Goal: Task Accomplishment & Management: Use online tool/utility

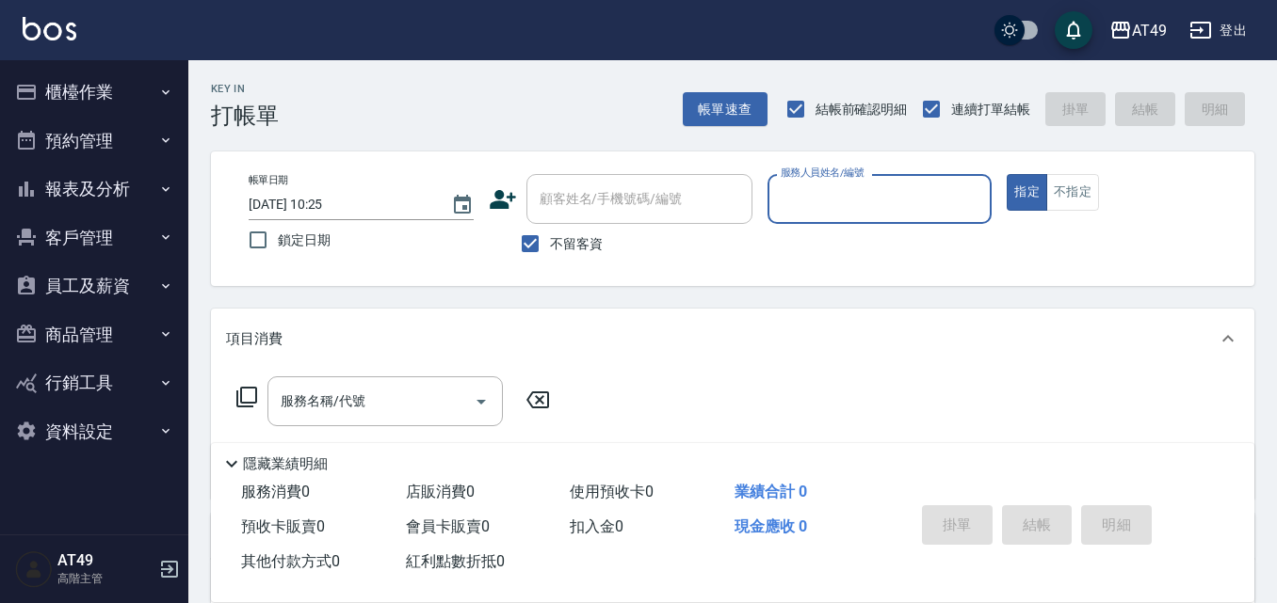
click at [36, 75] on button "櫃檯作業" at bounding box center [94, 92] width 173 height 49
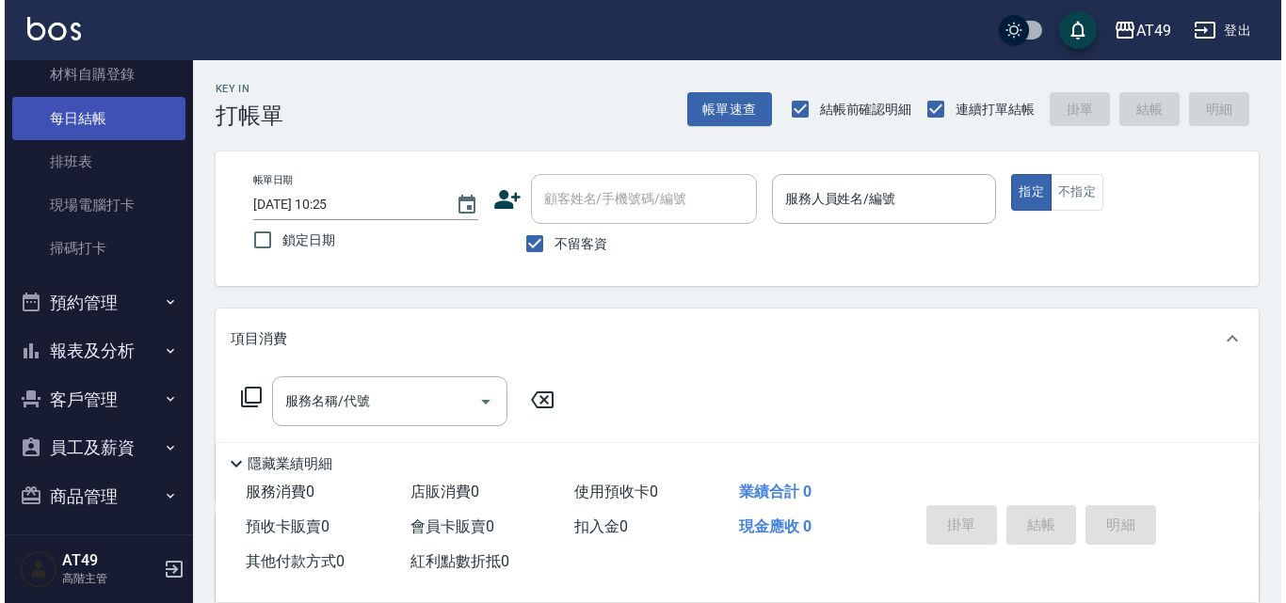
scroll to position [377, 0]
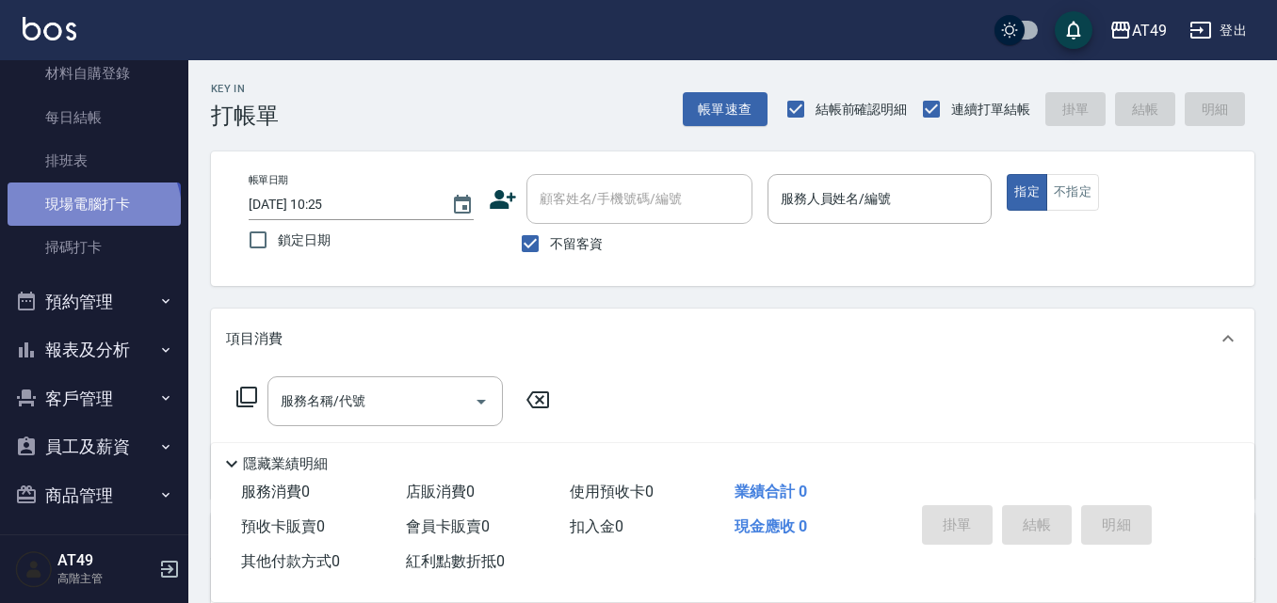
click at [91, 212] on link "現場電腦打卡" at bounding box center [94, 204] width 173 height 43
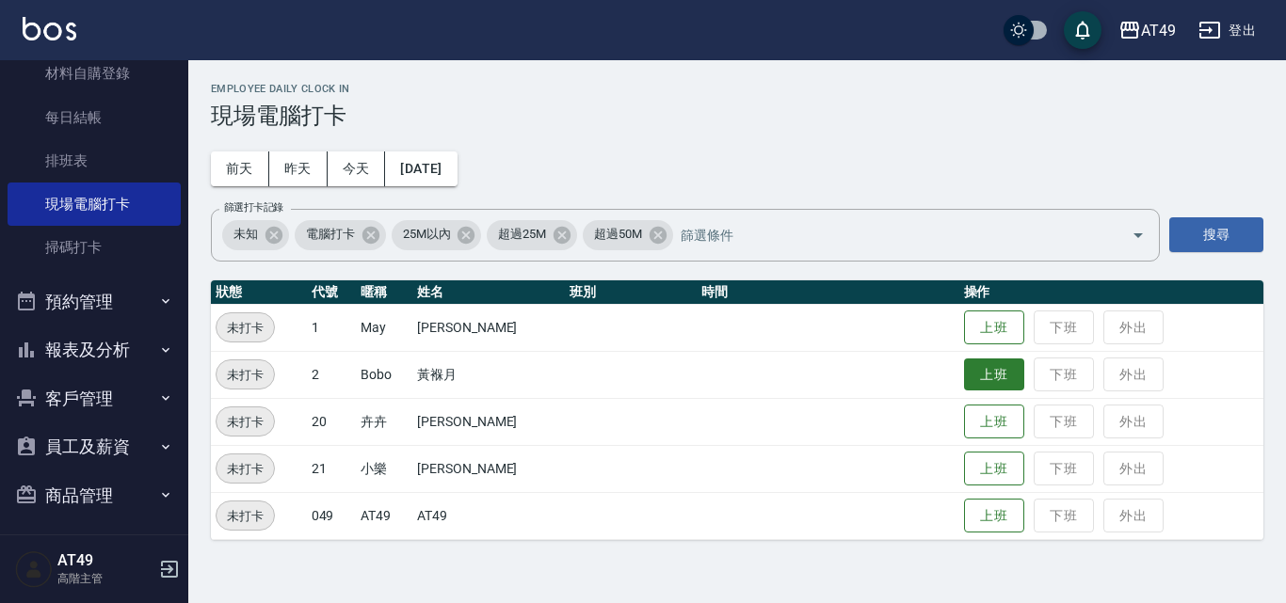
click at [986, 375] on button "上班" at bounding box center [994, 375] width 60 height 33
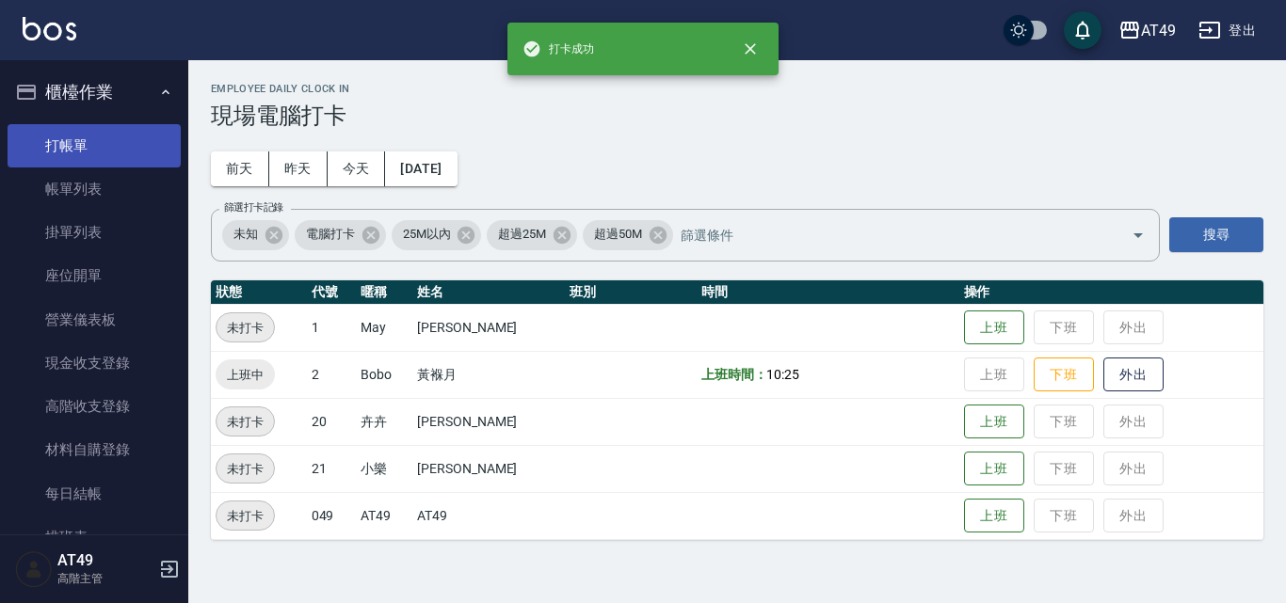
click at [121, 143] on link "打帳單" at bounding box center [94, 145] width 173 height 43
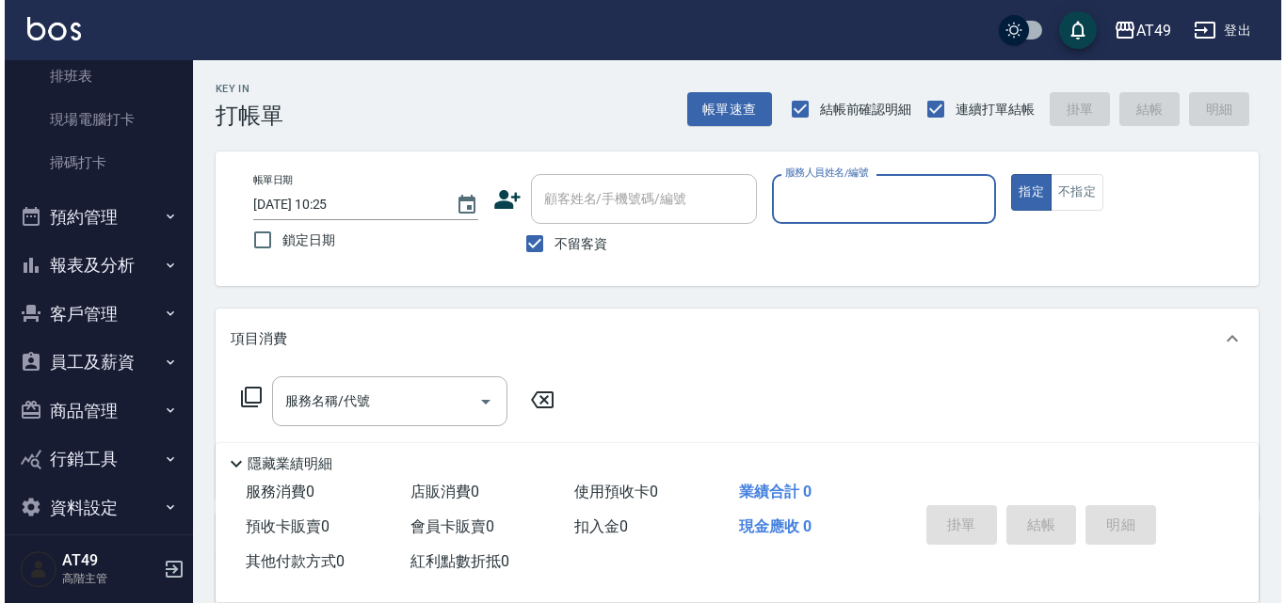
scroll to position [471, 0]
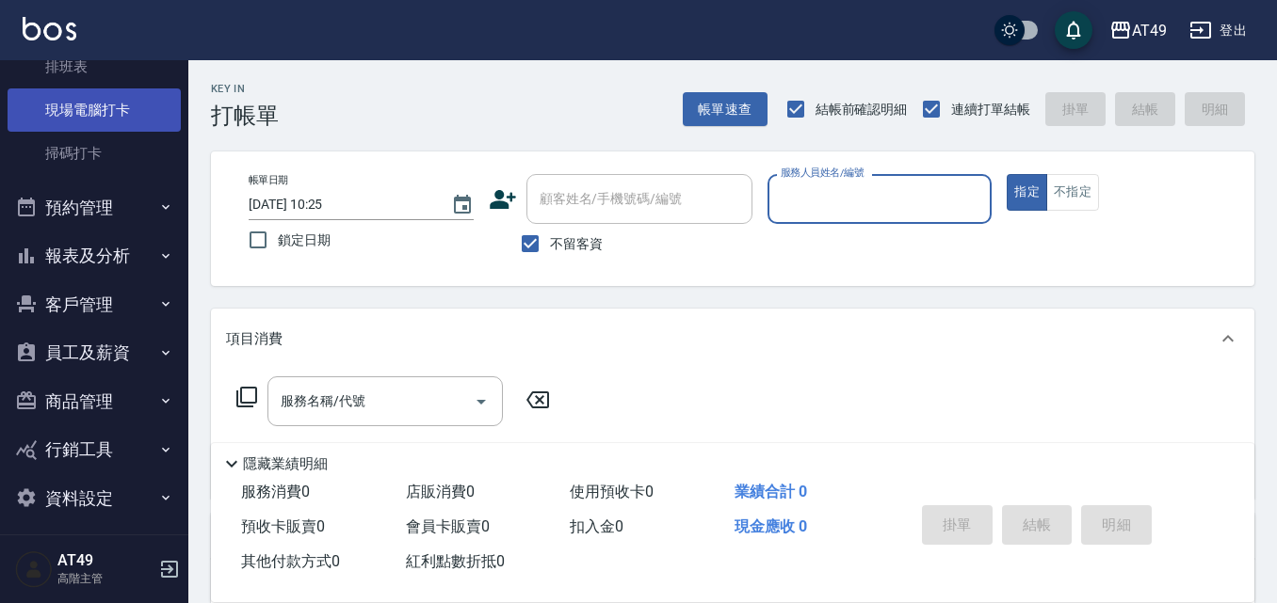
click at [73, 110] on link "現場電腦打卡" at bounding box center [94, 109] width 173 height 43
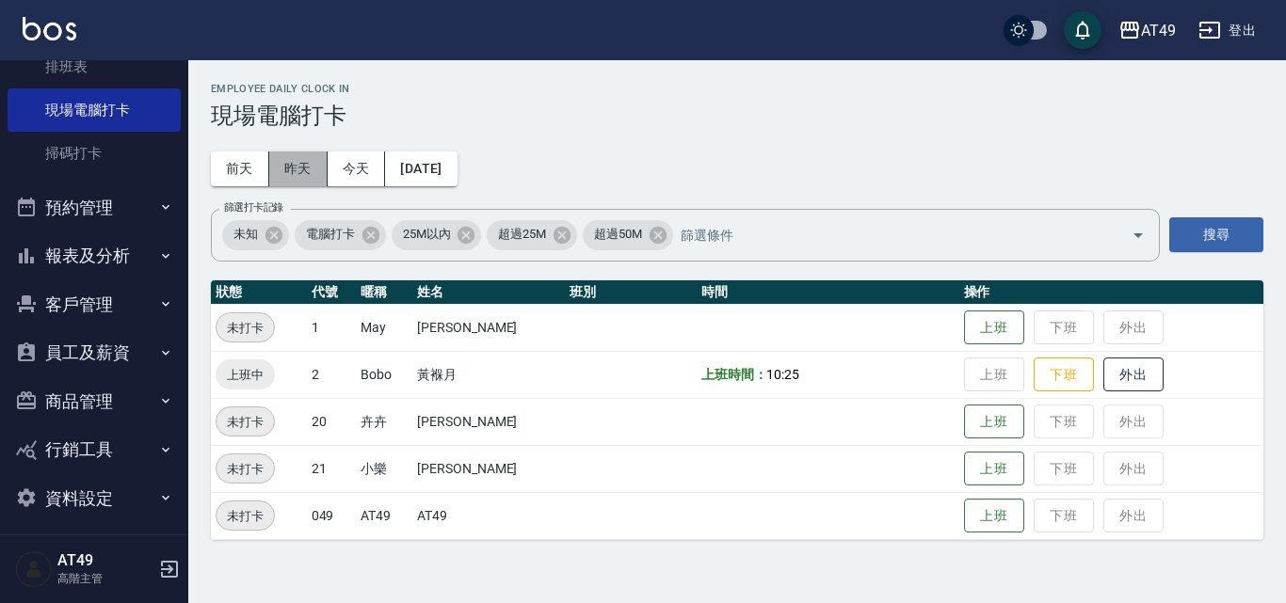
click at [309, 181] on button "昨天" at bounding box center [298, 169] width 58 height 35
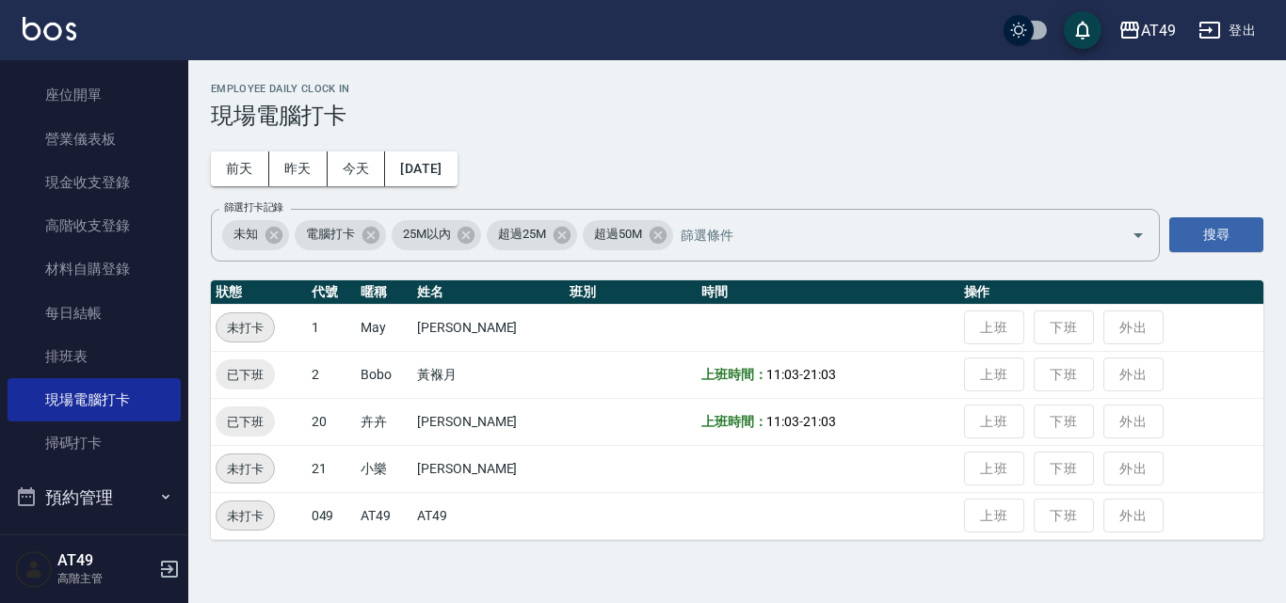
scroll to position [94, 0]
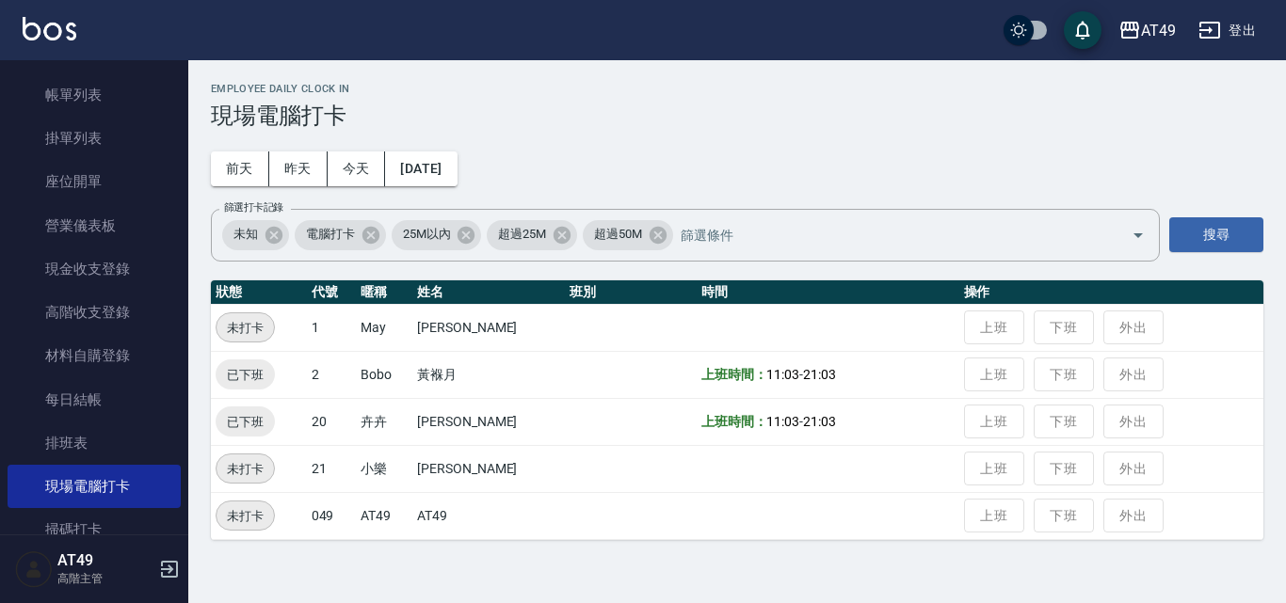
click at [941, 168] on div "Employee Daily Clock In 現場電腦打卡 [DATE] [DATE] [DATE] [DATE] 篩選打卡記錄 未知 電腦打卡 25M以內…" at bounding box center [737, 311] width 1098 height 503
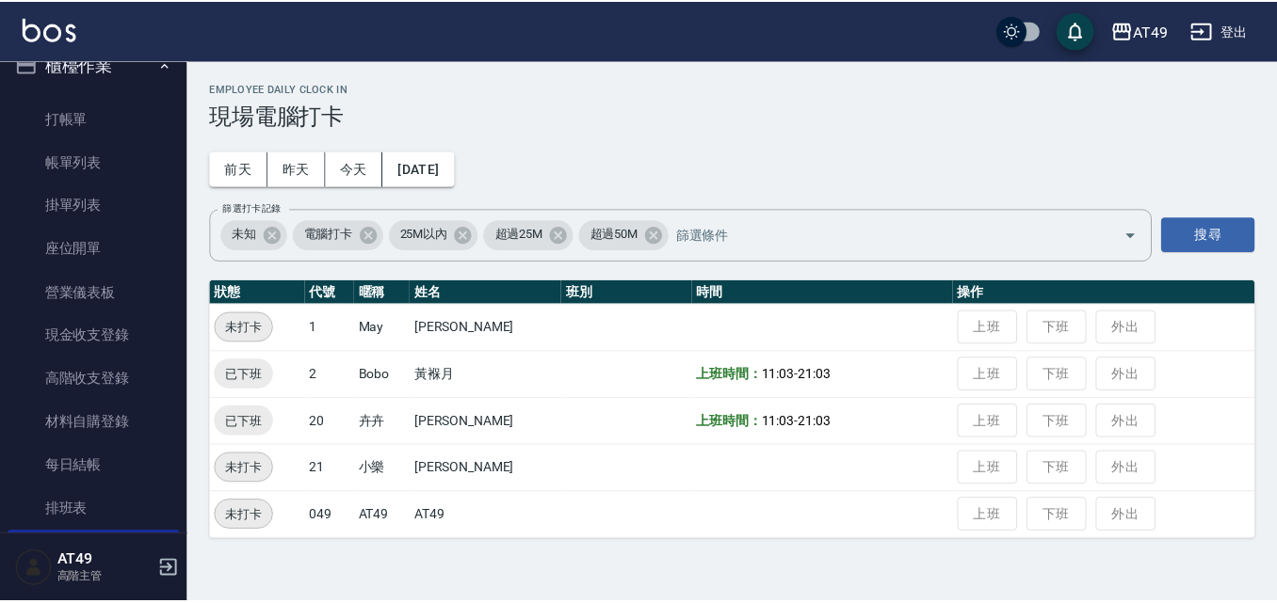
scroll to position [0, 0]
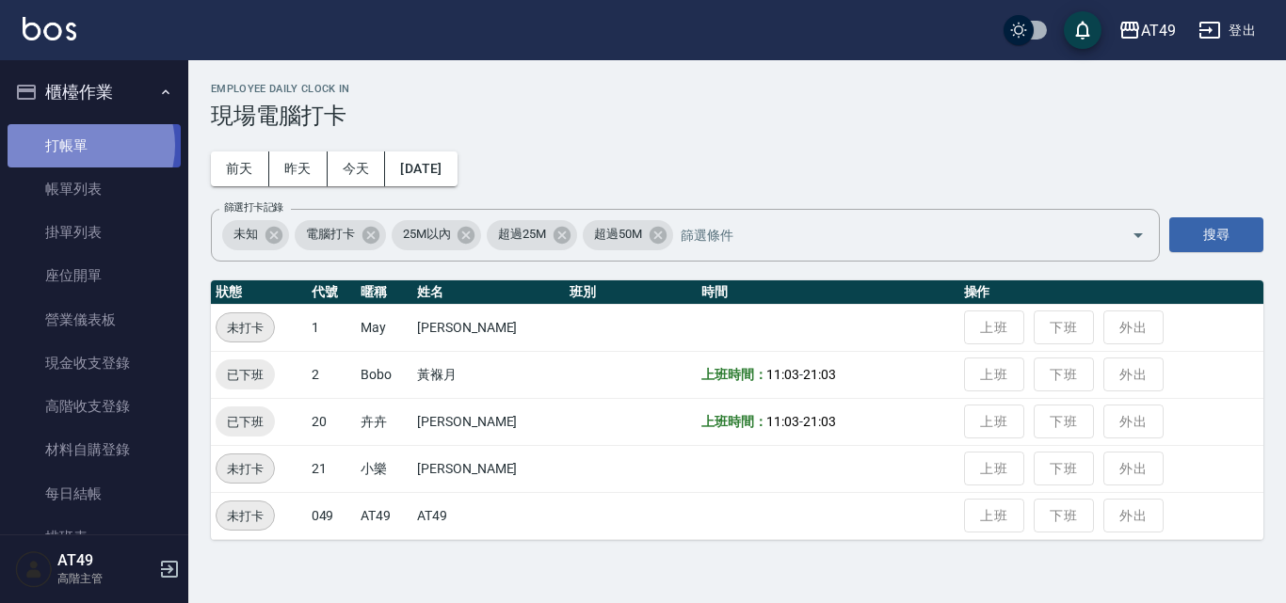
click at [77, 145] on link "打帳單" at bounding box center [94, 145] width 173 height 43
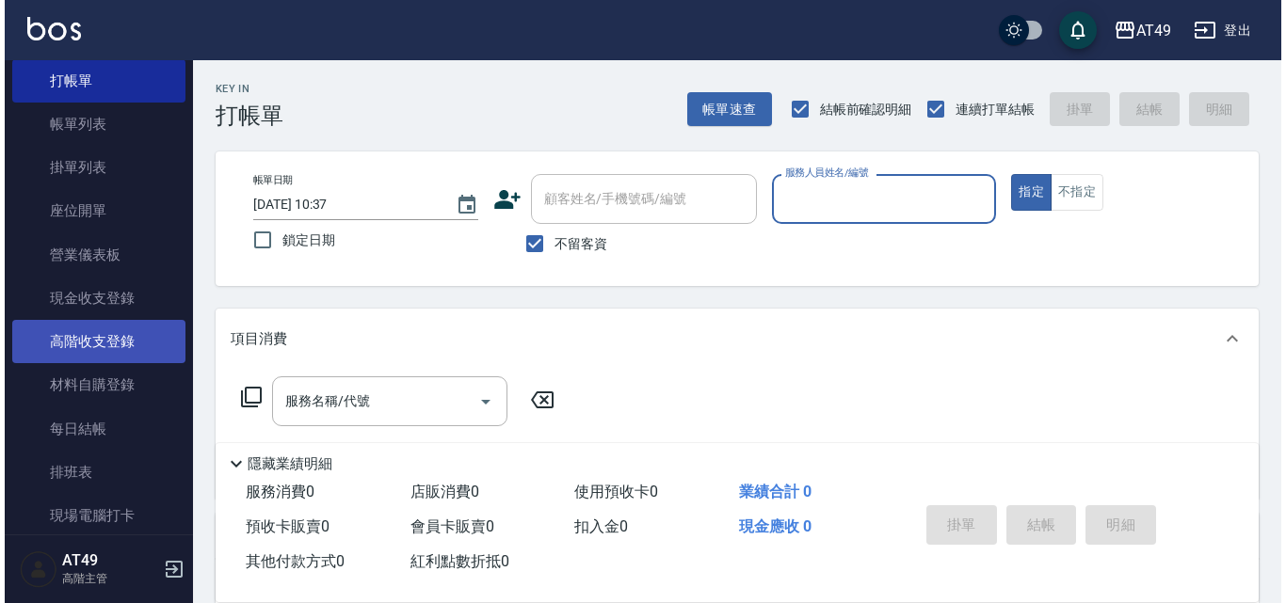
scroll to position [94, 0]
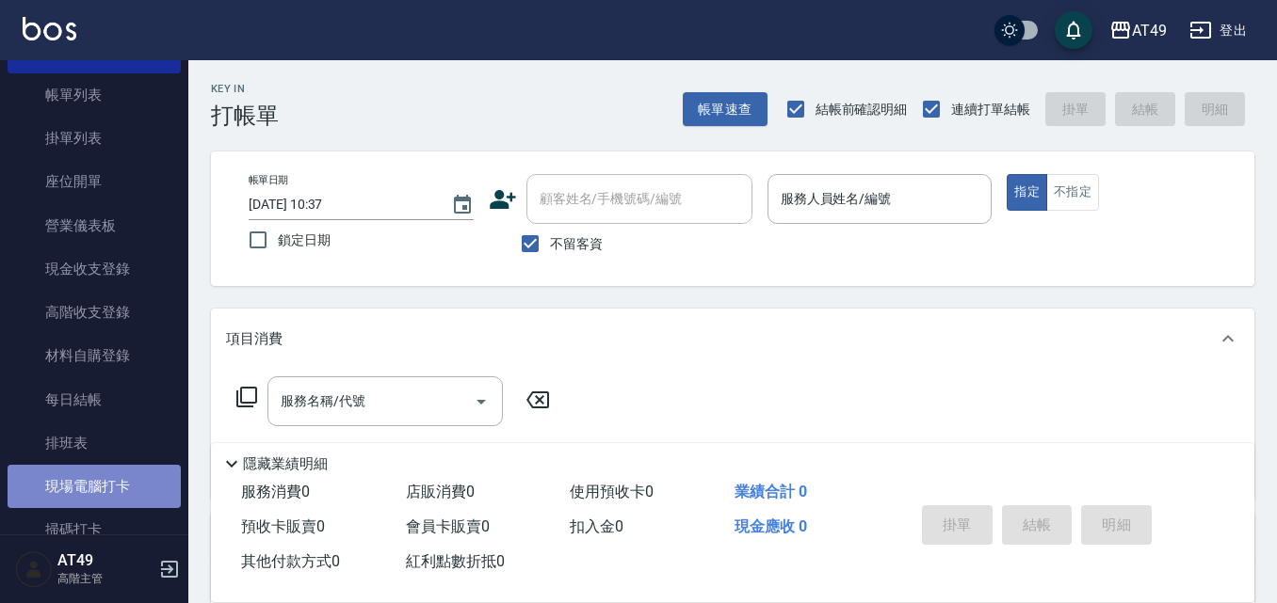
click at [121, 490] on link "現場電腦打卡" at bounding box center [94, 486] width 173 height 43
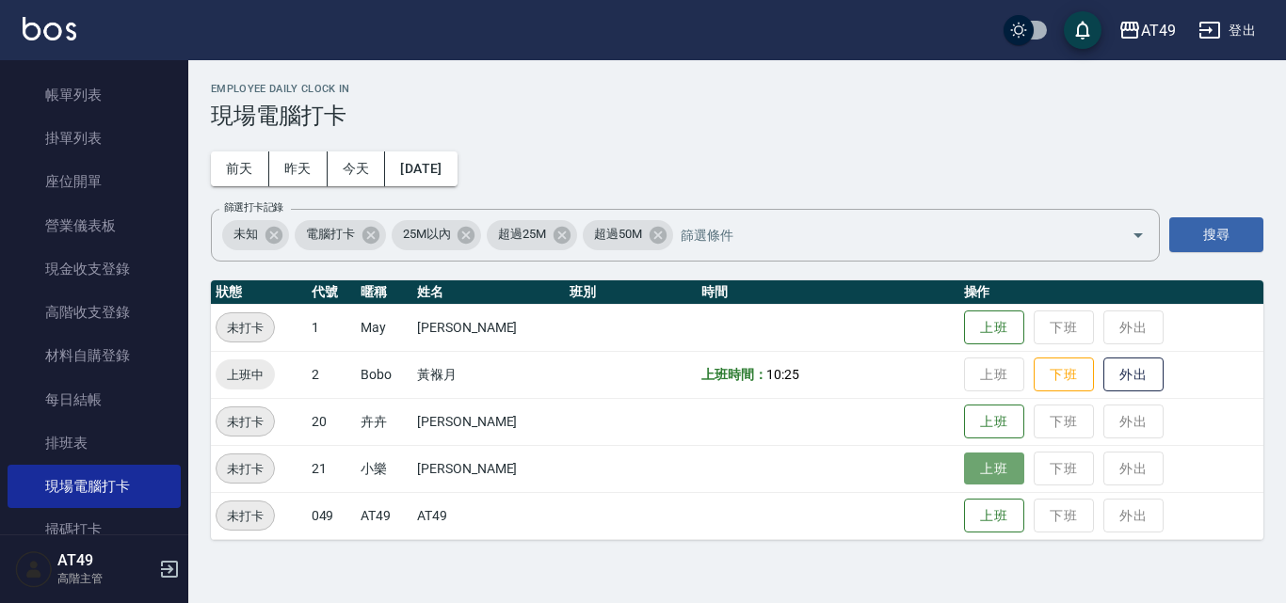
click at [975, 473] on button "上班" at bounding box center [994, 469] width 60 height 33
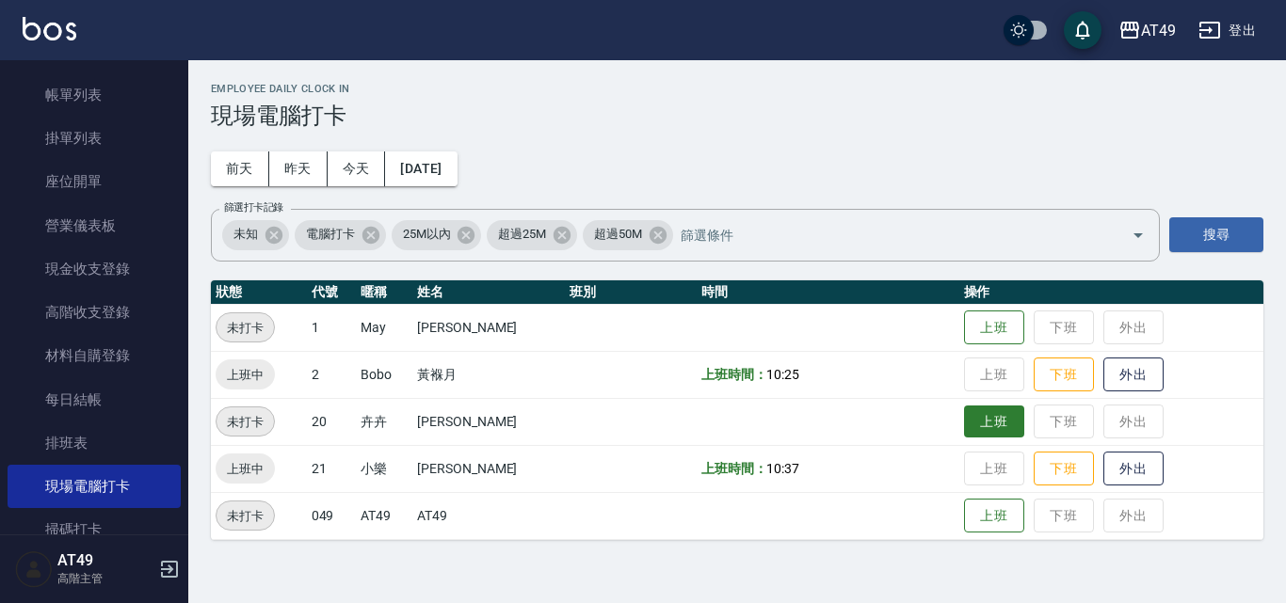
click at [979, 431] on button "上班" at bounding box center [994, 422] width 60 height 33
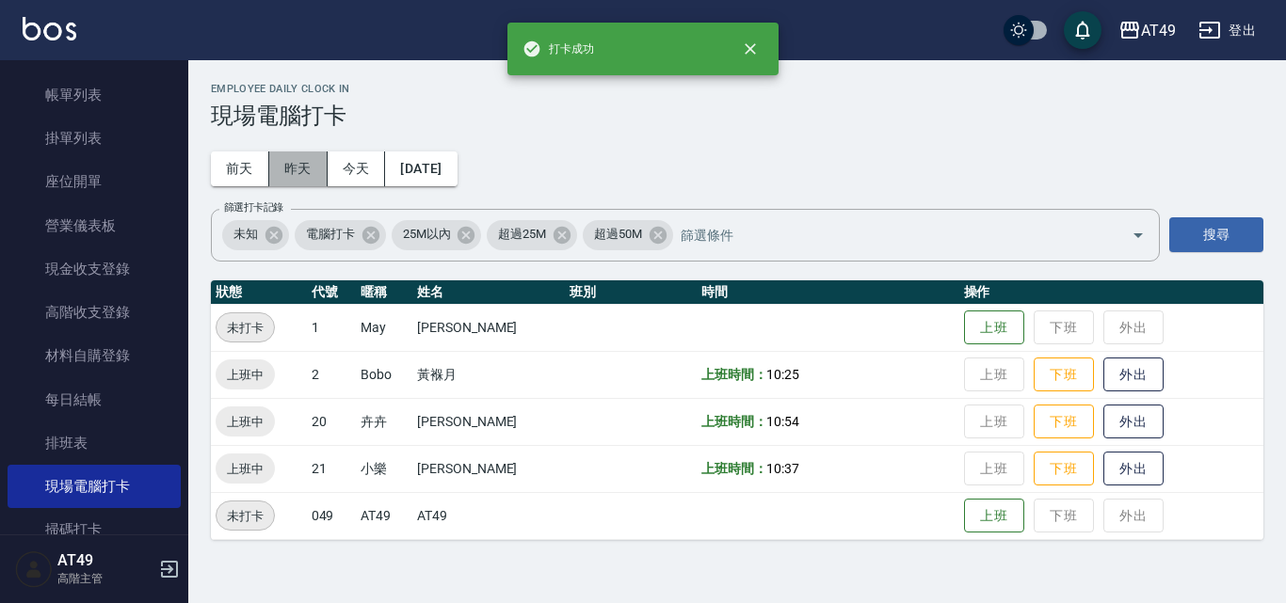
click at [293, 165] on button "昨天" at bounding box center [298, 169] width 58 height 35
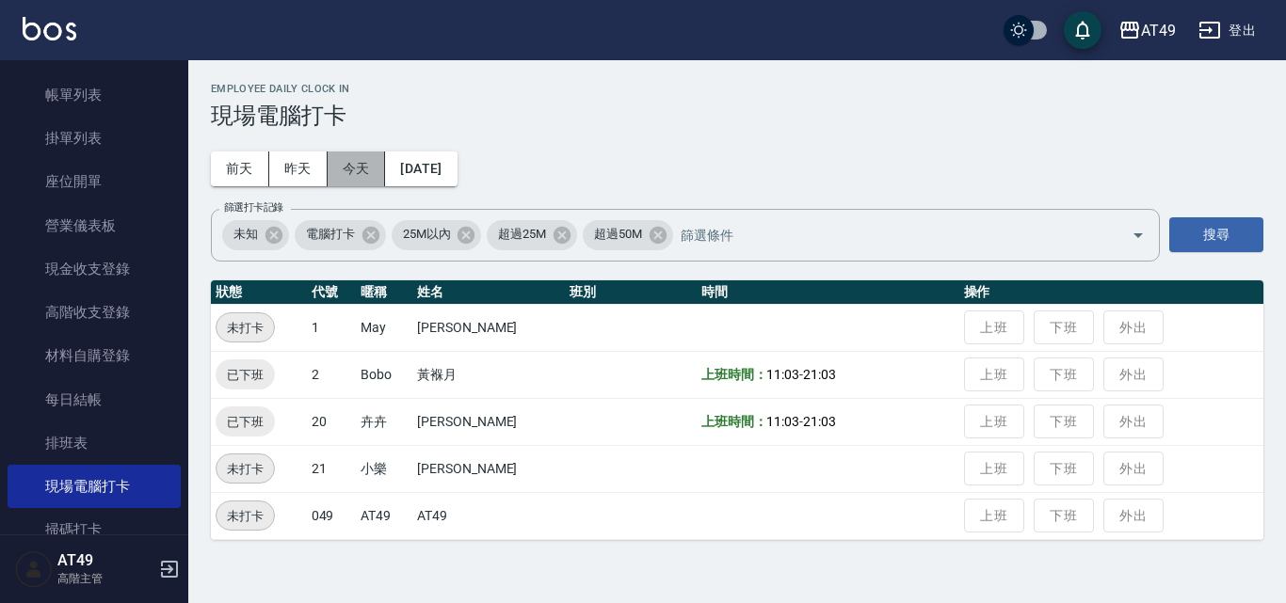
click at [351, 175] on button "今天" at bounding box center [357, 169] width 58 height 35
